Goal: Obtain resource: Obtain resource

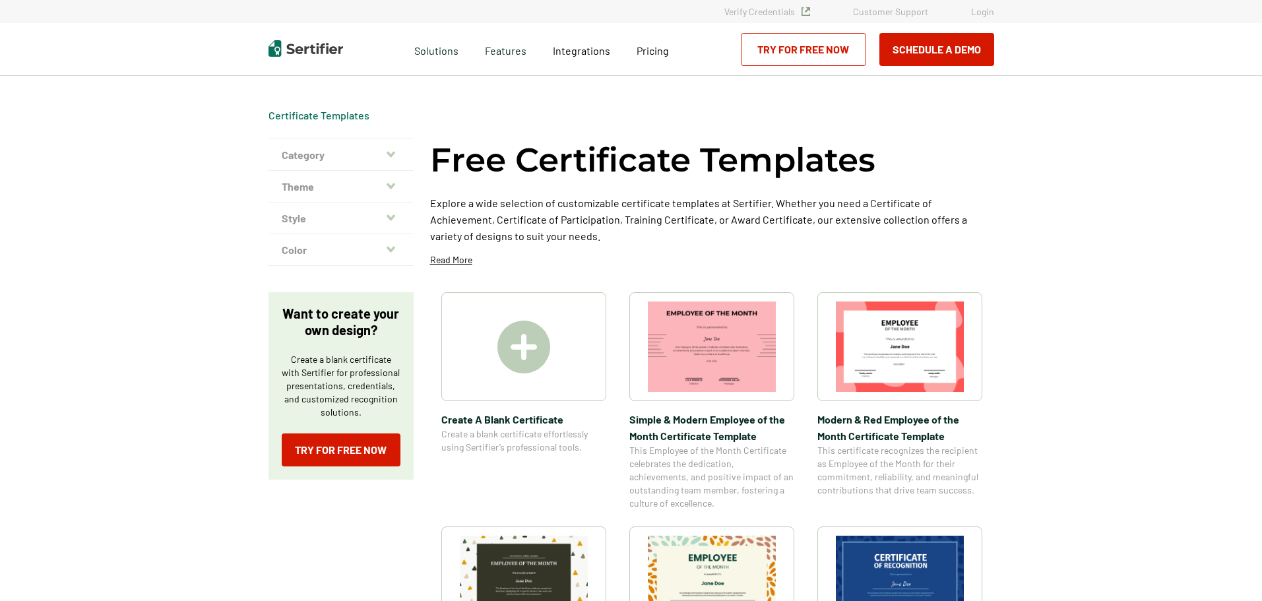
scroll to position [198, 0]
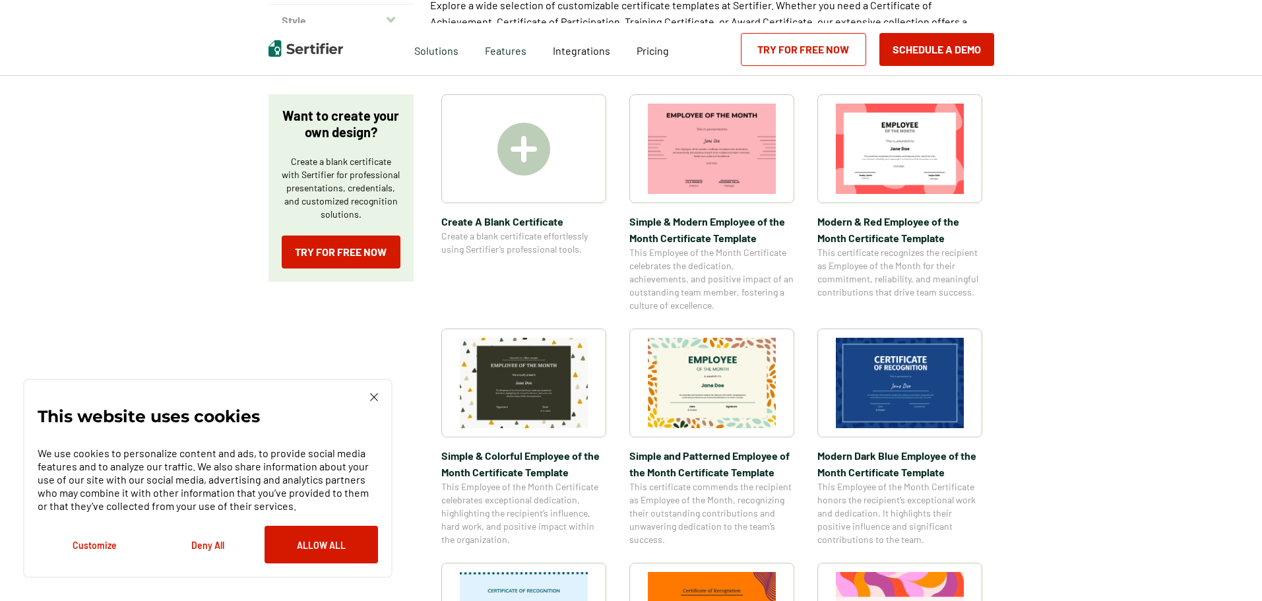
scroll to position [264, 0]
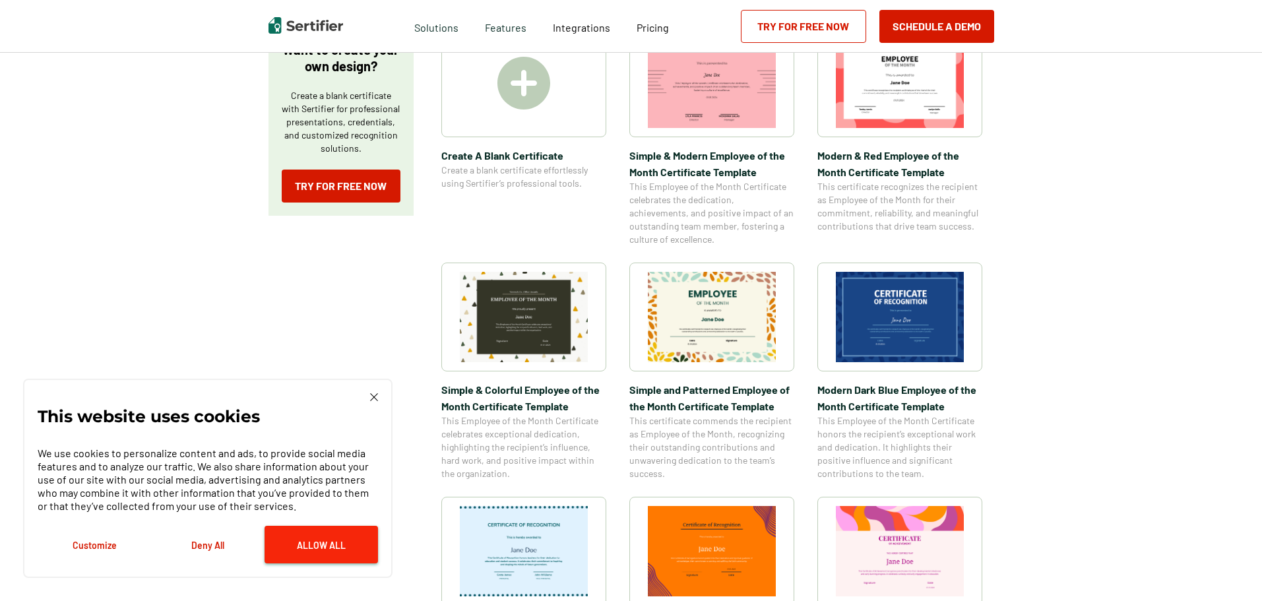
click at [338, 543] on button "Allow All" at bounding box center [321, 545] width 113 height 38
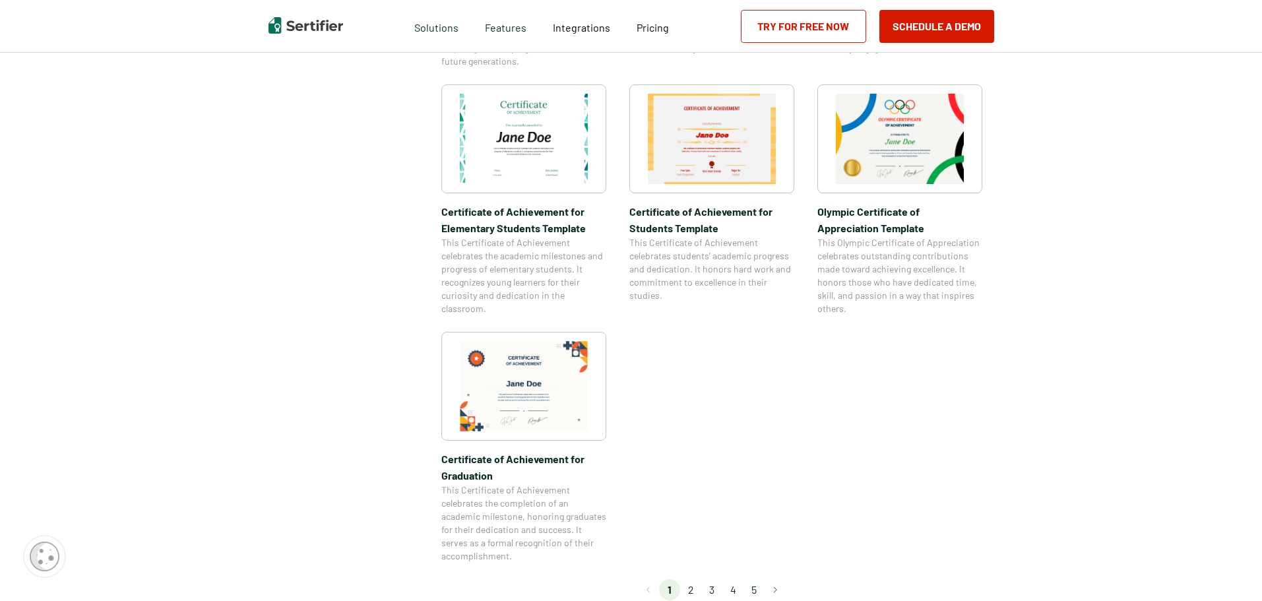
scroll to position [726, 0]
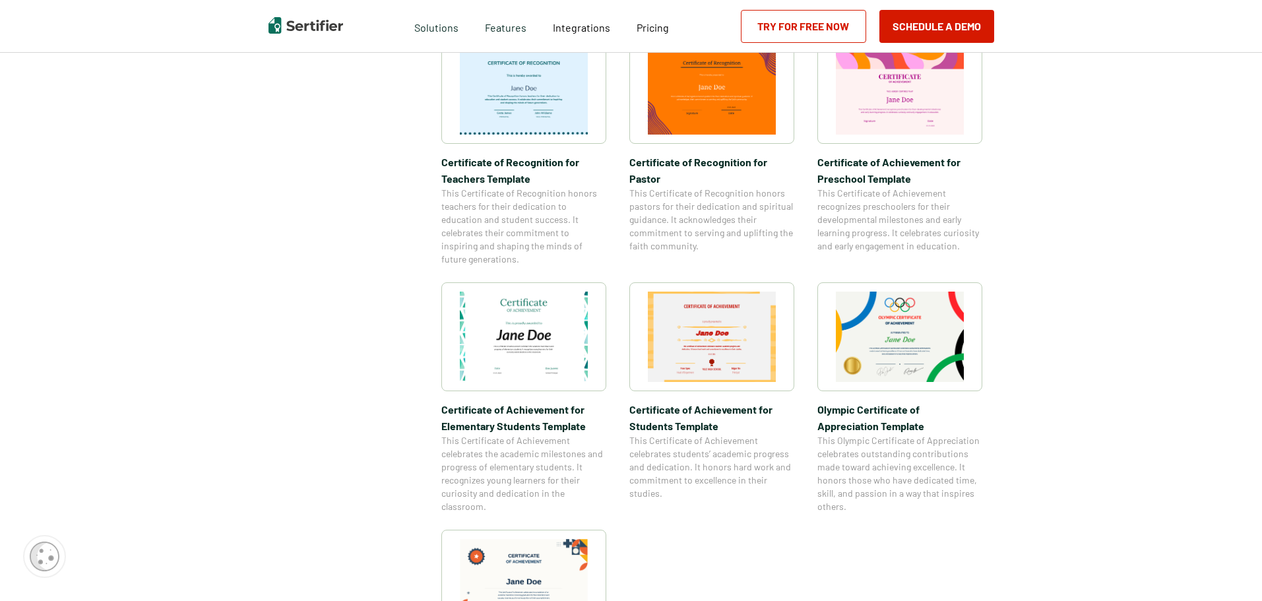
click at [703, 350] on img at bounding box center [712, 337] width 128 height 90
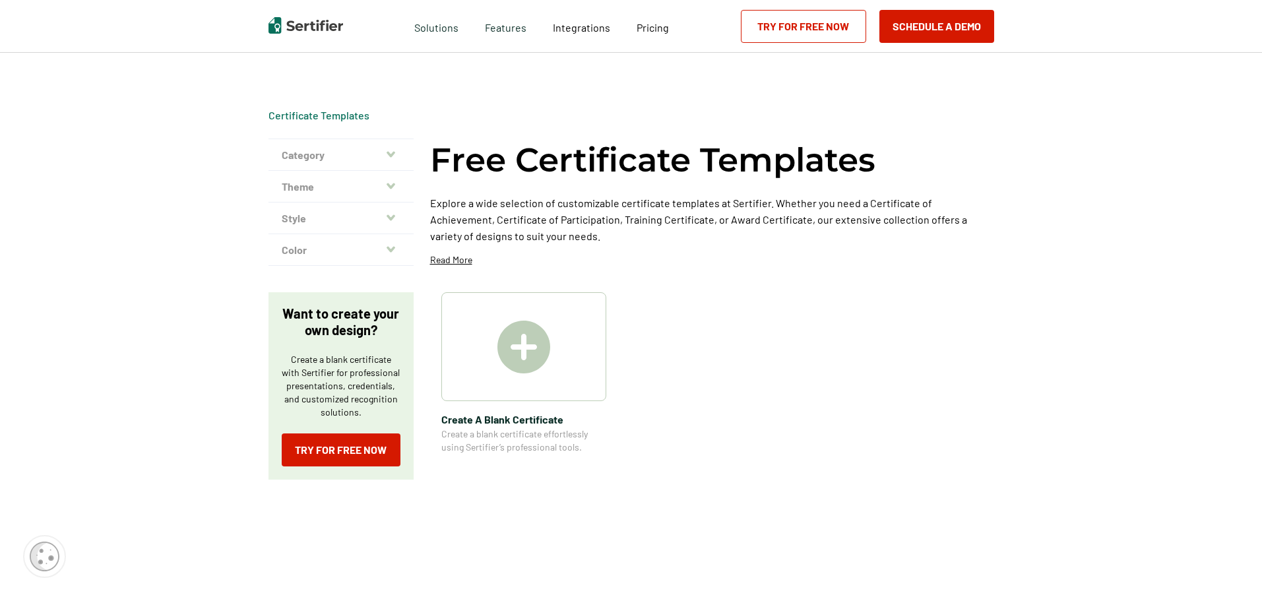
scroll to position [1597, 0]
